Goal: Transaction & Acquisition: Purchase product/service

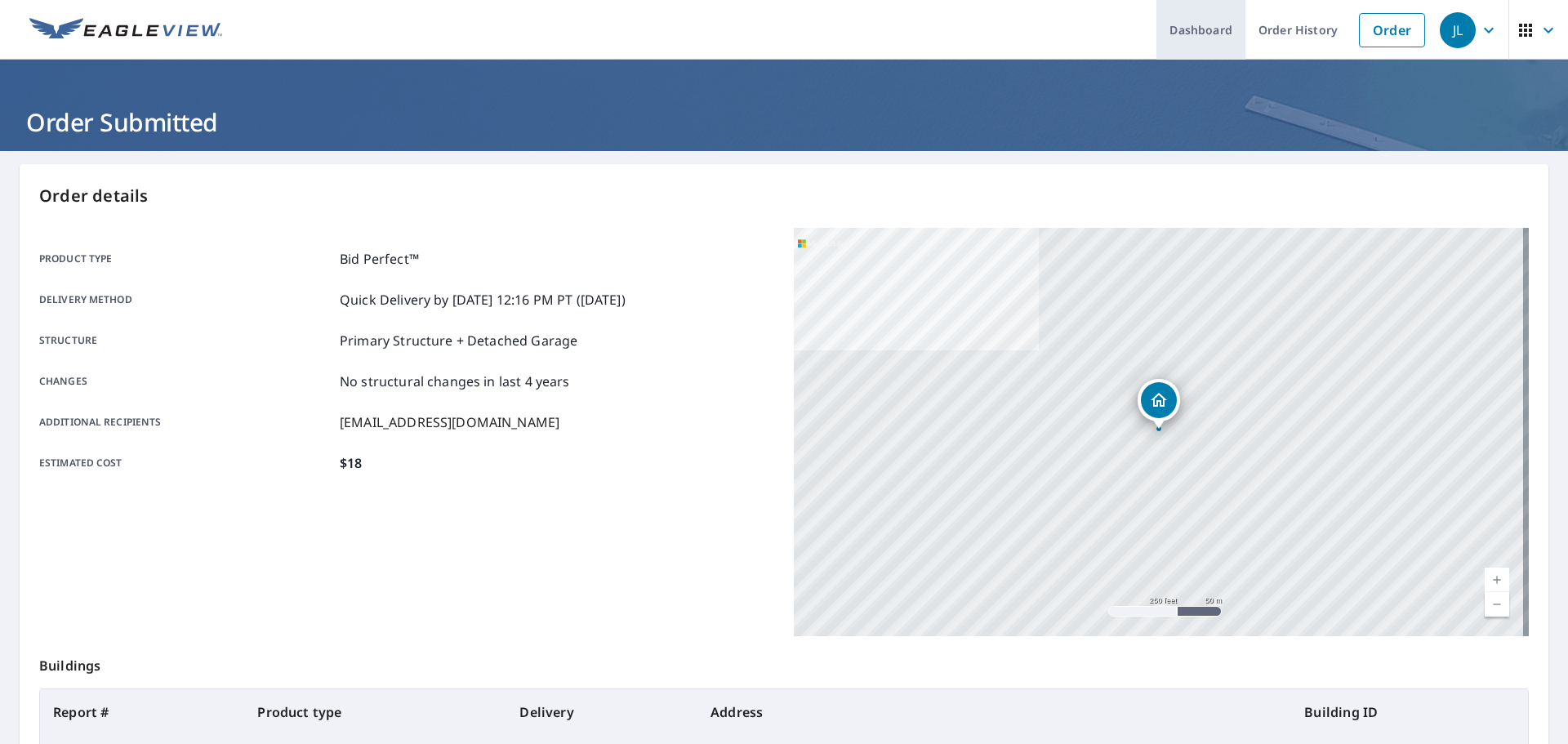
drag, startPoint x: 1395, startPoint y: 30, endPoint x: 1205, endPoint y: 1, distance: 192.2
click at [1394, 30] on link "Order" at bounding box center [1391, 30] width 66 height 34
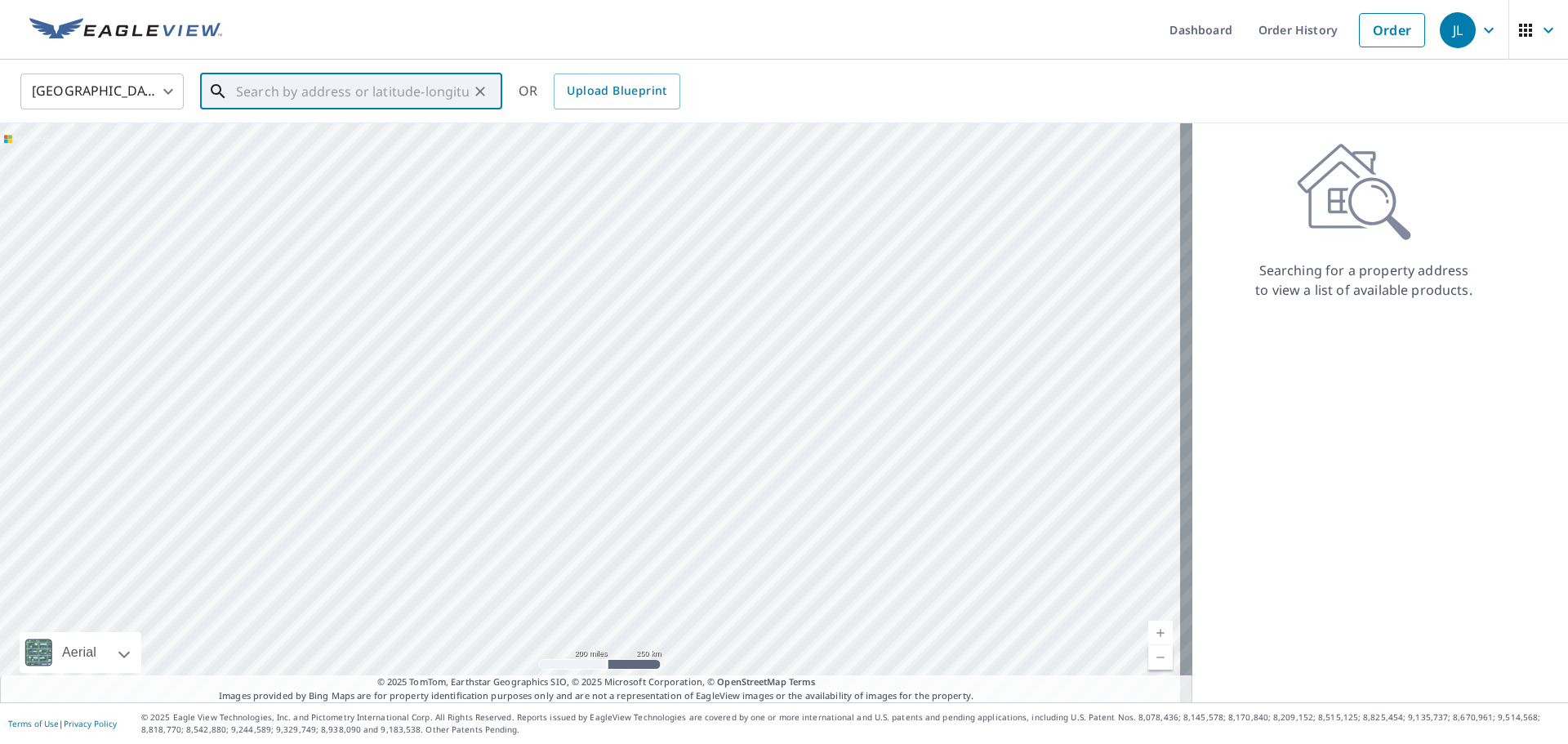
click at [283, 84] on input "text" at bounding box center [352, 91] width 233 height 46
click at [312, 161] on p "[PERSON_NAME], MO 63010" at bounding box center [361, 157] width 256 height 16
type input "[STREET_ADDRESS]"
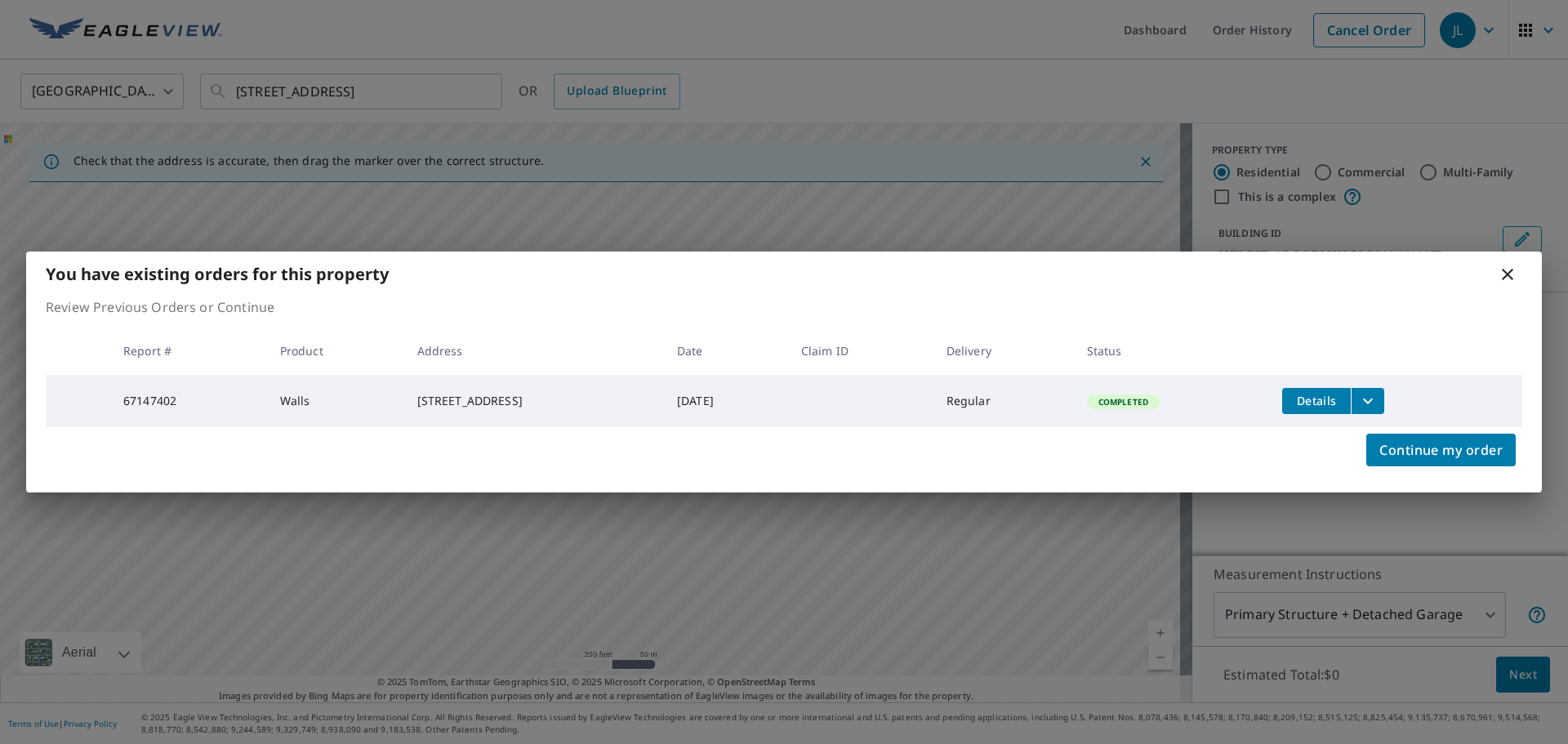
click at [1377, 404] on icon "filesDropdownBtn-67147402" at bounding box center [1368, 401] width 20 height 20
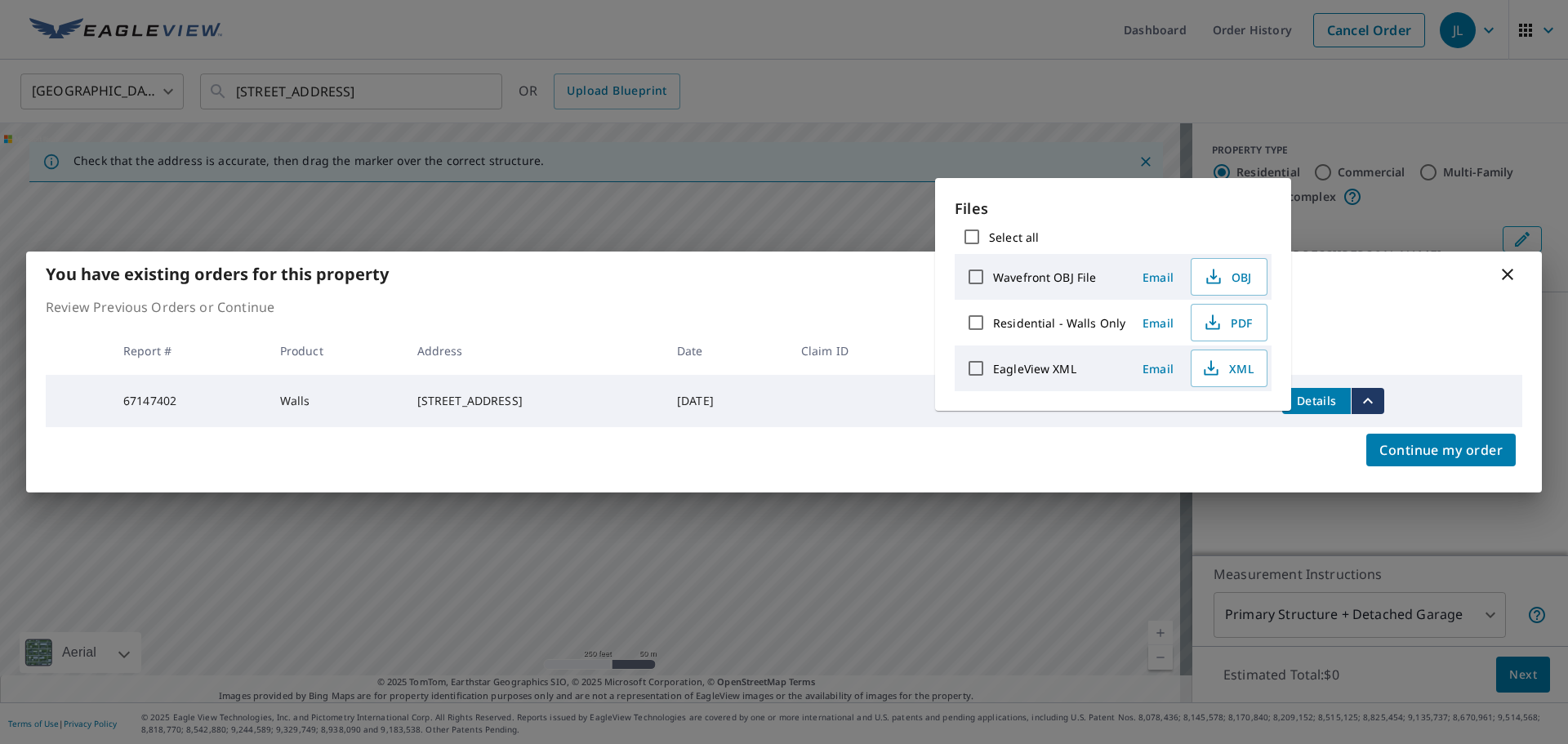
click at [972, 321] on input "Residential - Walls Only" at bounding box center [976, 322] width 34 height 34
checkbox input "true"
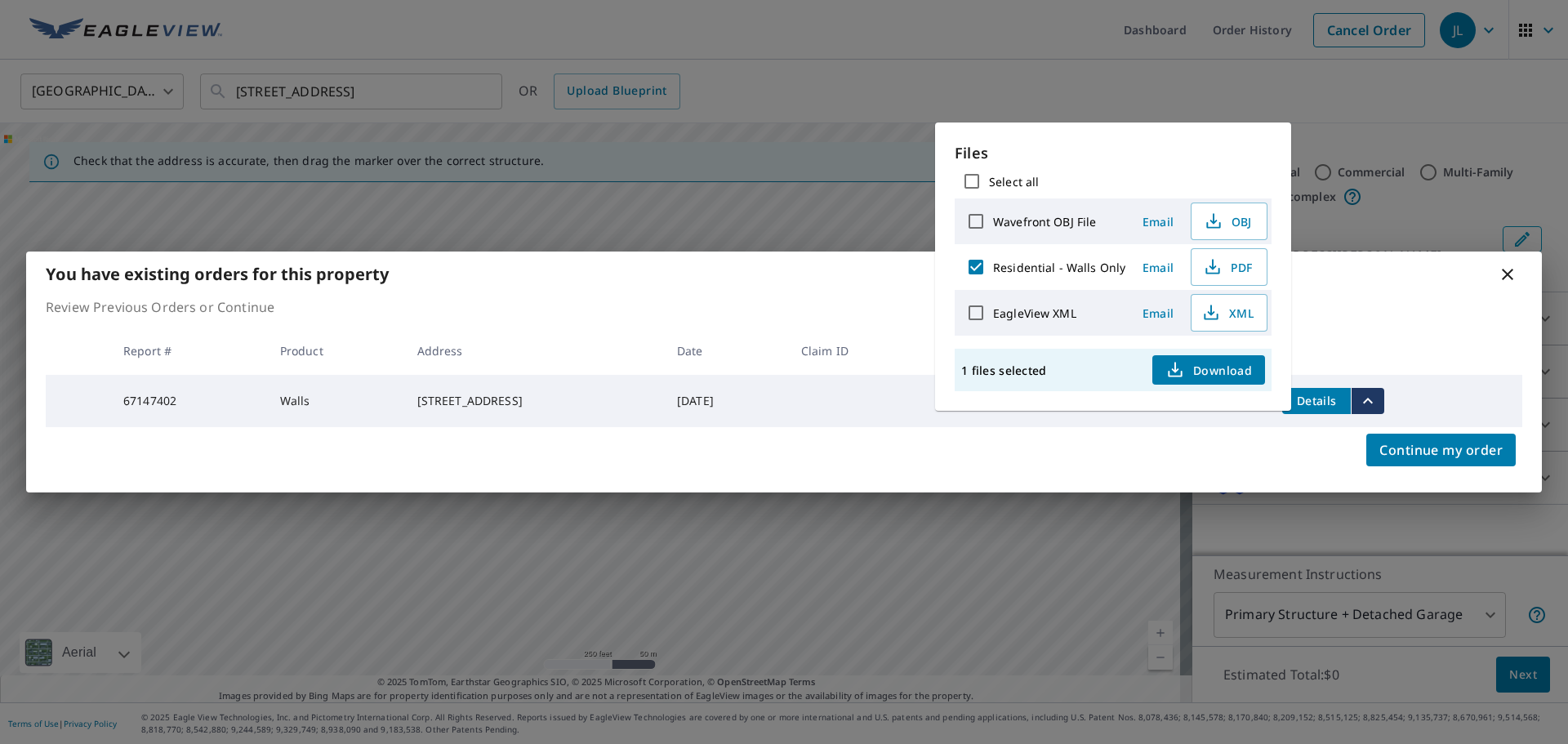
click at [1172, 372] on icon "button" at bounding box center [1175, 367] width 7 height 11
click at [1507, 274] on icon at bounding box center [1508, 274] width 20 height 20
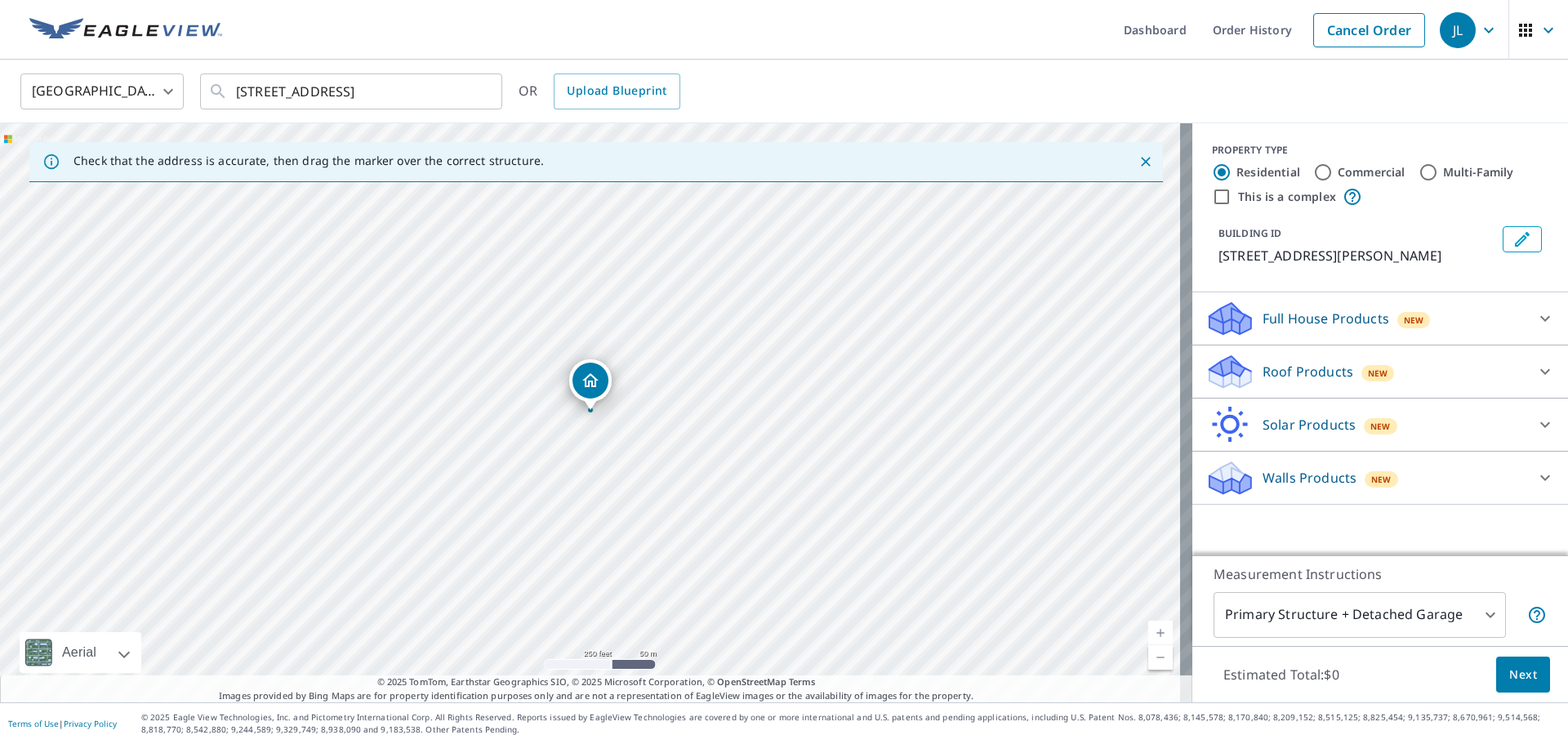
click at [1155, 80] on div "United States [GEOGRAPHIC_DATA] ​ [STREET_ADDRESS][PERSON_NAME] ​ OR Upload Blu…" at bounding box center [778, 91] width 1540 height 39
drag, startPoint x: 1374, startPoint y: 36, endPoint x: 1359, endPoint y: 42, distance: 16.2
click at [1374, 36] on link "Cancel Order" at bounding box center [1369, 30] width 112 height 34
